Goal: Task Accomplishment & Management: Use online tool/utility

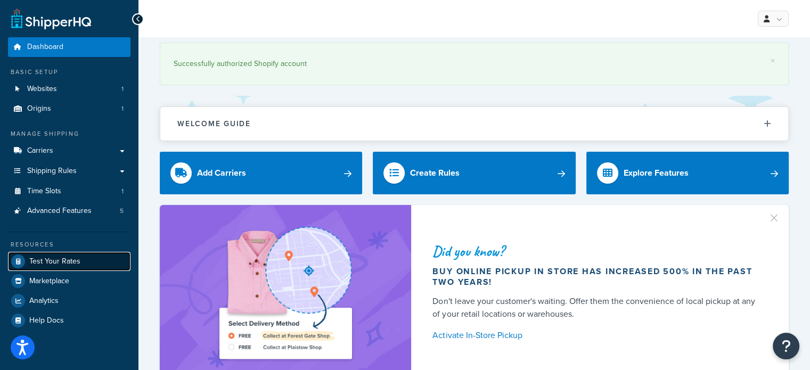
click at [59, 258] on span "Test Your Rates" at bounding box center [54, 261] width 51 height 9
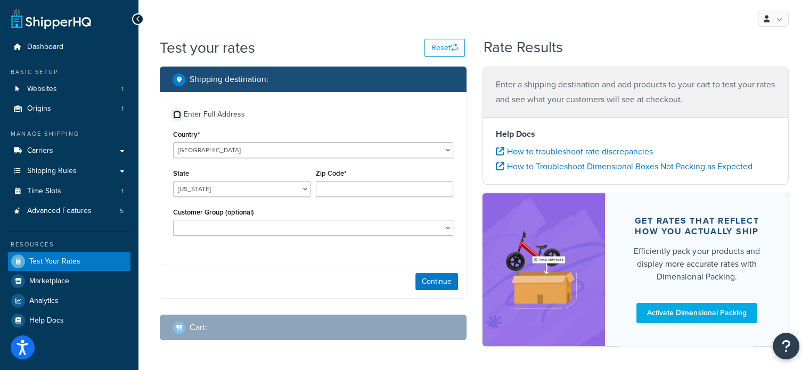
click at [175, 114] on input "Enter Full Address" at bounding box center [177, 115] width 8 height 8
checkbox input "true"
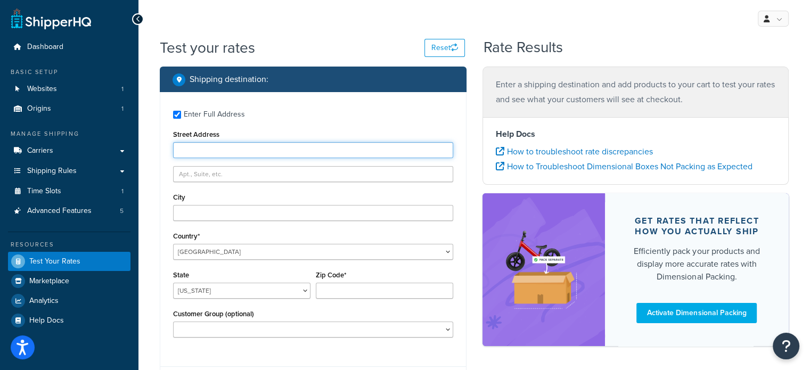
click at [212, 157] on input "Street Address" at bounding box center [313, 150] width 280 height 16
type input "103 Coachmans Trail"
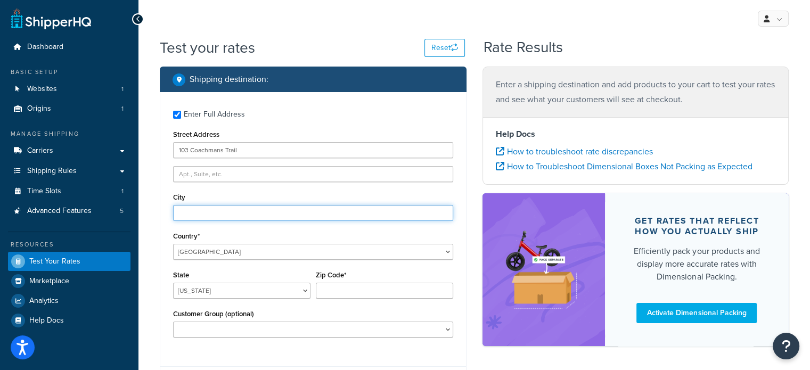
type input "Asheville"
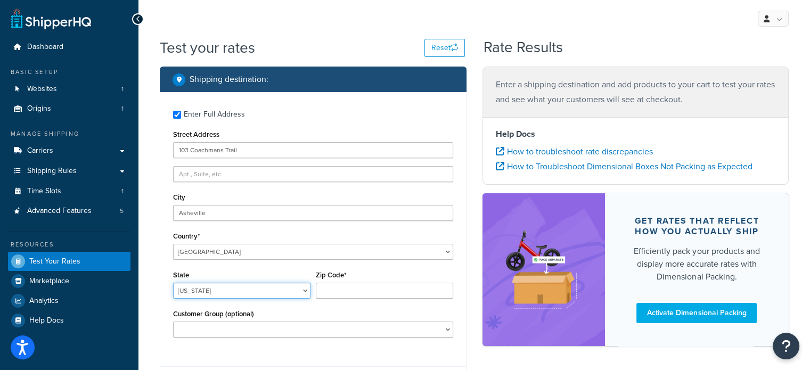
select select "NC"
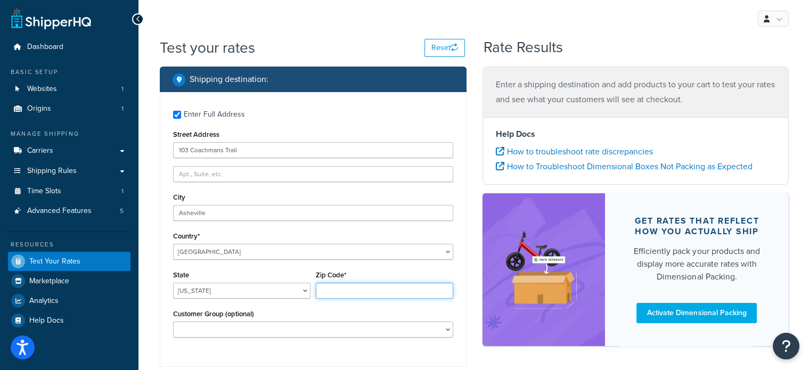
type input "28803"
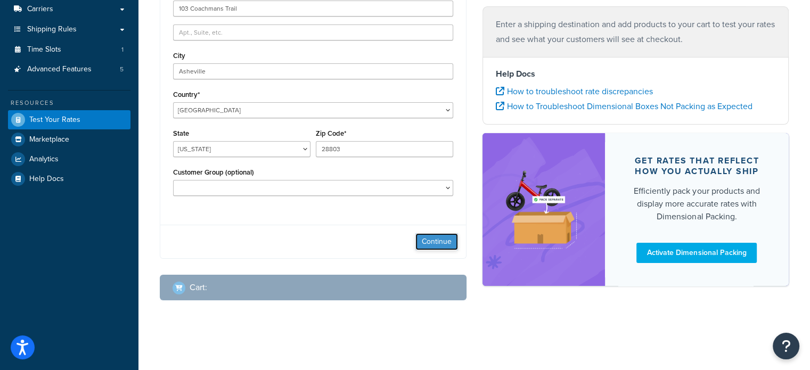
click at [437, 236] on button "Continue" at bounding box center [436, 241] width 43 height 17
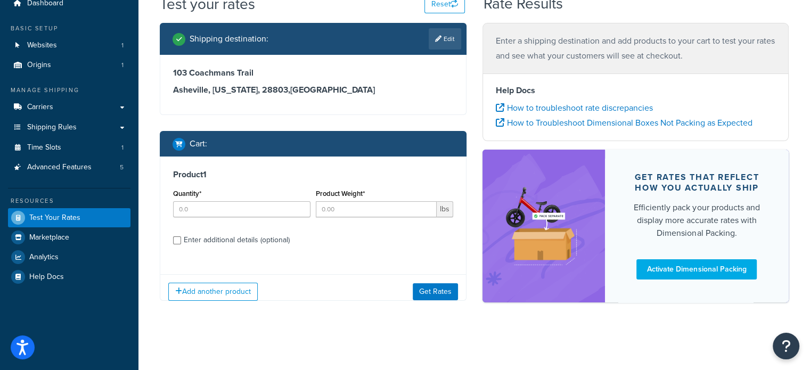
scroll to position [51, 0]
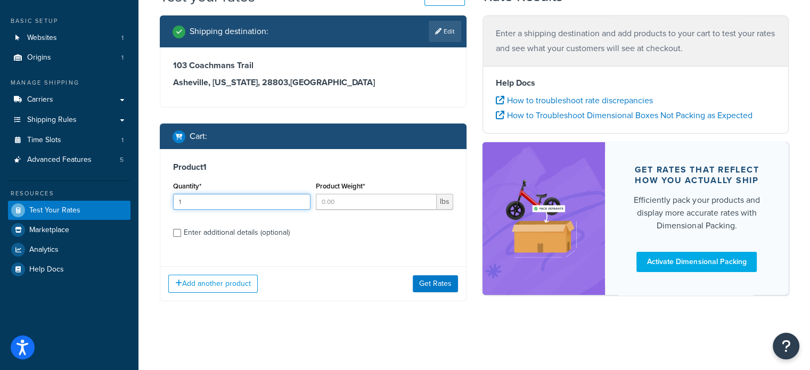
type input "1"
click at [300, 198] on input "1" at bounding box center [241, 202] width 137 height 16
type input "1"
click at [426, 198] on input "1" at bounding box center [376, 202] width 121 height 16
click at [442, 281] on button "Get Rates" at bounding box center [435, 283] width 45 height 17
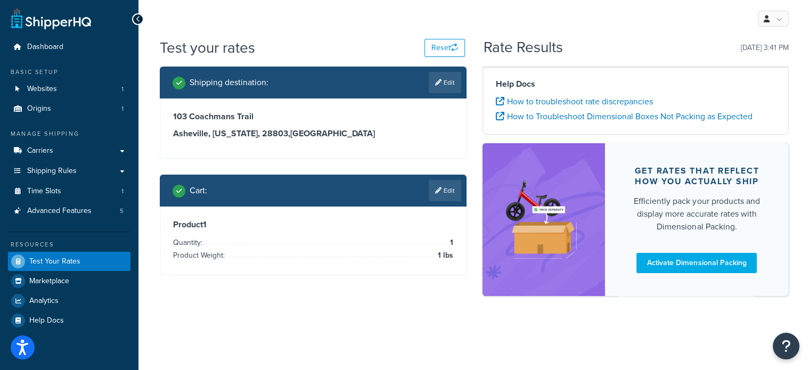
scroll to position [0, 0]
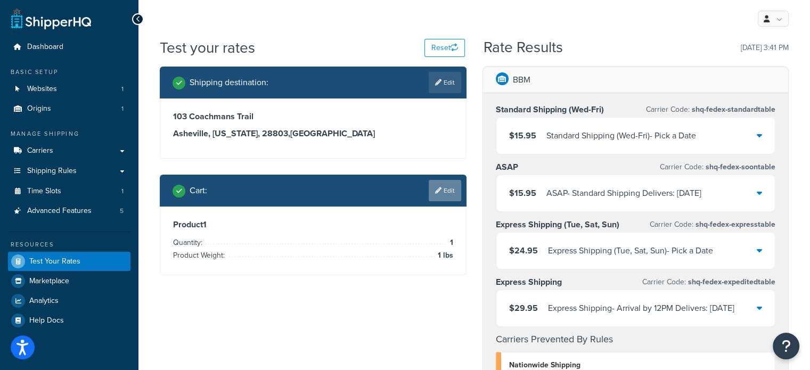
click at [447, 188] on link "Edit" at bounding box center [445, 190] width 32 height 21
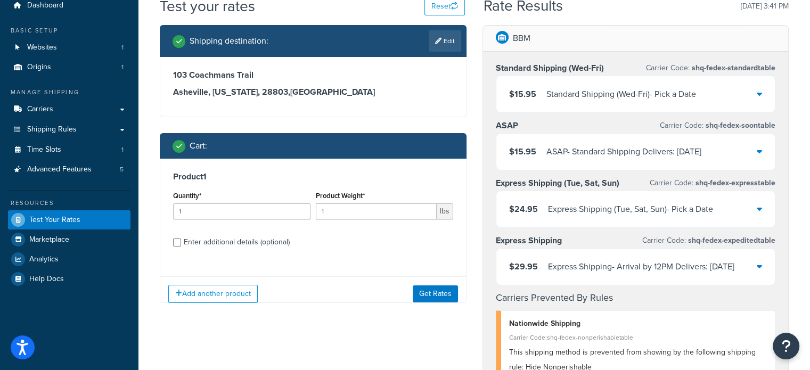
scroll to position [53, 0]
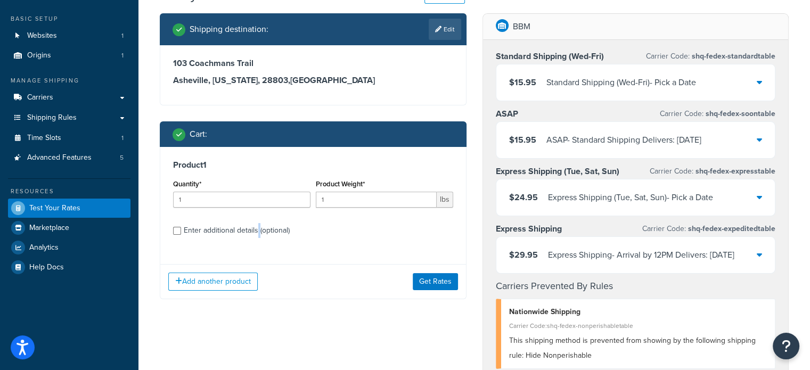
click at [259, 232] on div "Enter additional details (optional)" at bounding box center [237, 230] width 106 height 15
click at [233, 234] on div "Enter additional details (optional)" at bounding box center [237, 230] width 106 height 15
click at [181, 234] on input "Enter additional details (optional)" at bounding box center [177, 231] width 8 height 8
checkbox input "true"
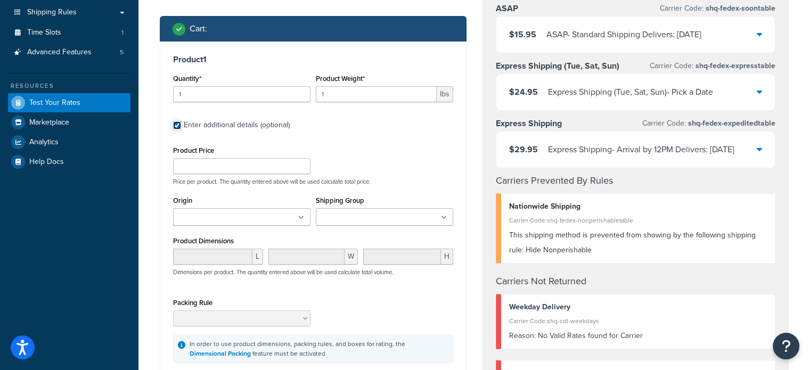
scroll to position [160, 0]
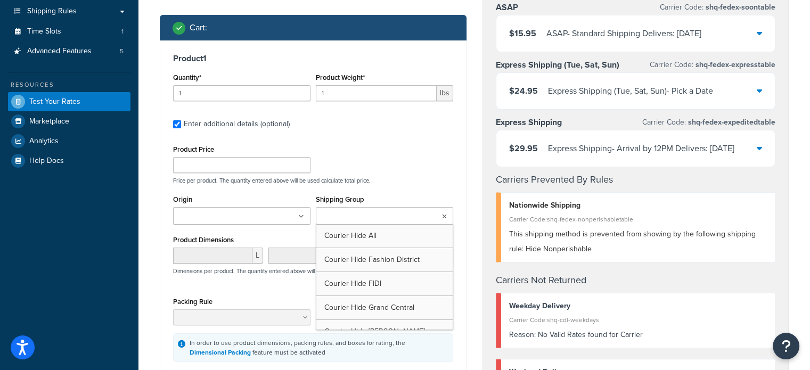
click at [408, 219] on ul at bounding box center [384, 216] width 137 height 18
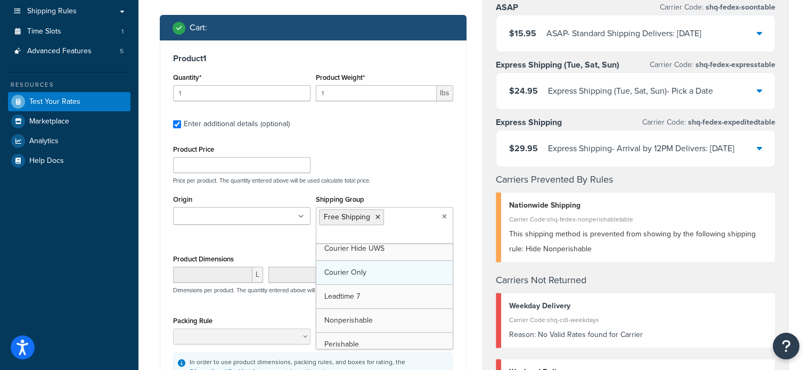
scroll to position [204, 0]
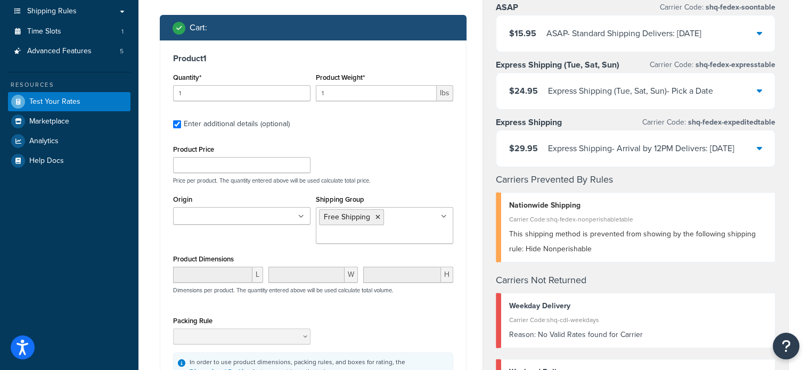
click at [453, 196] on div "Product 1 Quantity* 1 Product Weight* 1 lbs Enter additional details (optional)…" at bounding box center [313, 217] width 306 height 354
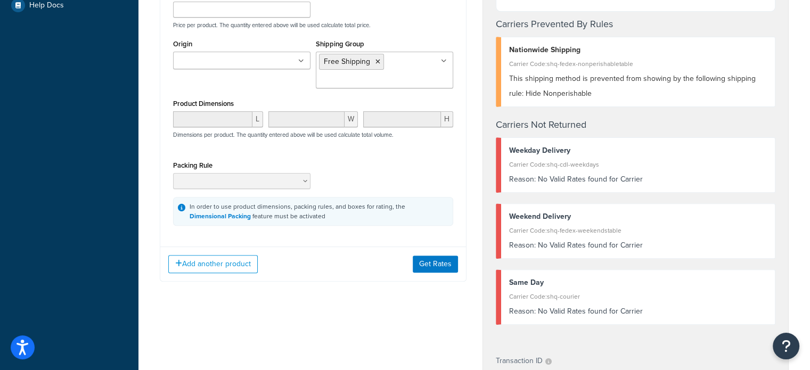
scroll to position [320, 0]
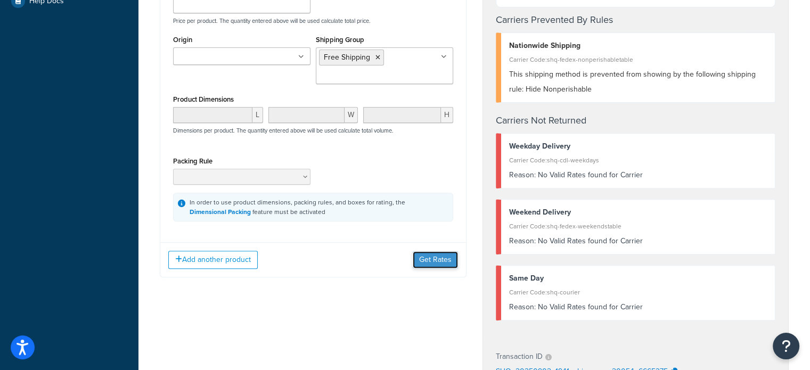
click at [439, 255] on button "Get Rates" at bounding box center [435, 259] width 45 height 17
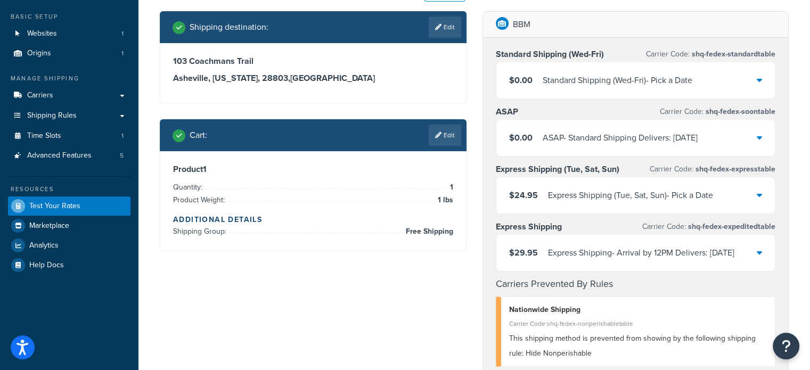
scroll to position [53, 0]
